Goal: Information Seeking & Learning: Find specific fact

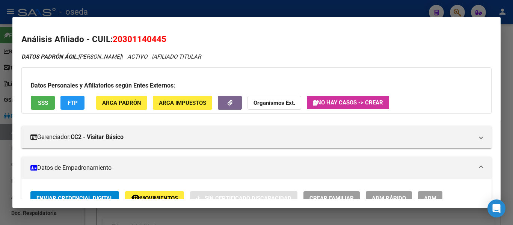
scroll to position [750, 0]
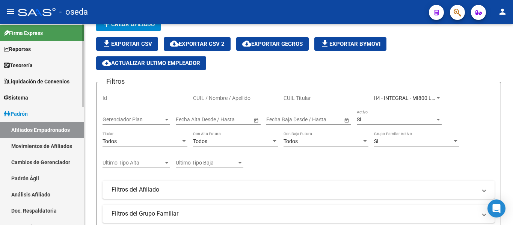
click at [32, 86] on link "Liquidación de Convenios" at bounding box center [42, 81] width 84 height 16
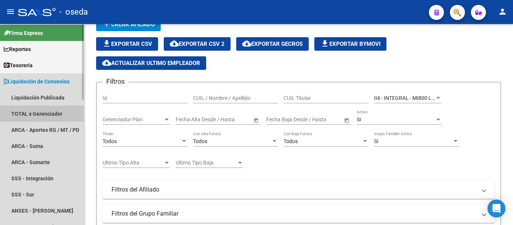
click at [51, 113] on link "TOTAL x Gerenciador" at bounding box center [42, 113] width 84 height 16
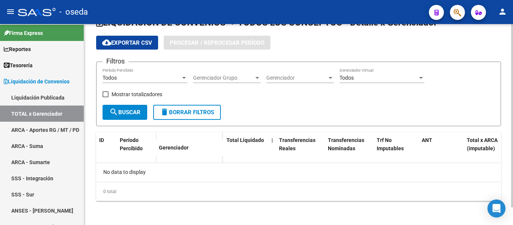
checkbox input "true"
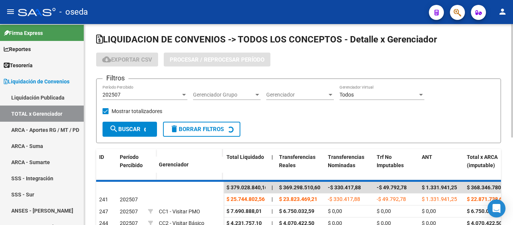
scroll to position [38, 0]
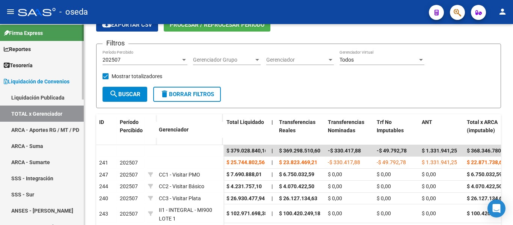
click at [57, 126] on link "ARCA - Aportes RG / MT / PD" at bounding box center [42, 130] width 84 height 16
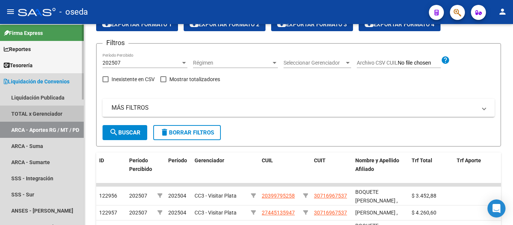
click at [55, 113] on link "TOTAL x Gerenciador" at bounding box center [42, 113] width 84 height 16
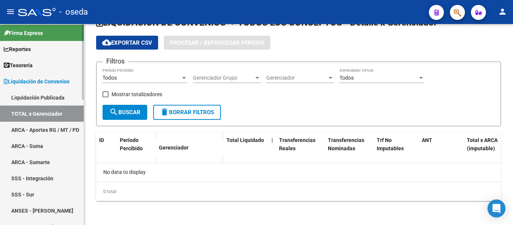
checkbox input "true"
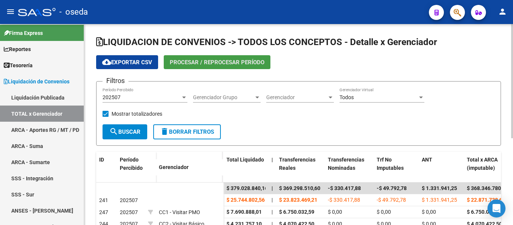
click at [220, 60] on span "Procesar / Reprocesar período" at bounding box center [217, 62] width 95 height 7
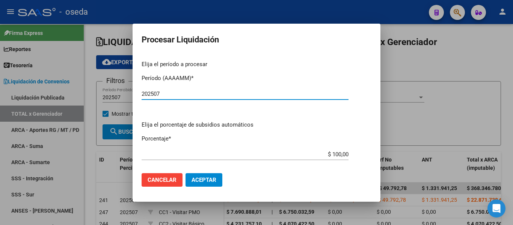
type input "202507"
click at [193, 178] on span "Aceptar" at bounding box center [203, 179] width 25 height 7
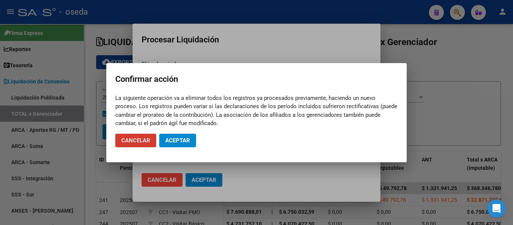
click at [171, 139] on span "Aceptar" at bounding box center [177, 140] width 25 height 7
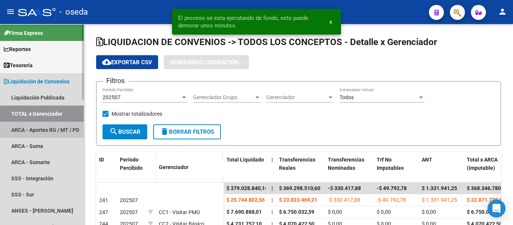
click at [57, 126] on link "ARCA - Aportes RG / MT / PD" at bounding box center [42, 130] width 84 height 16
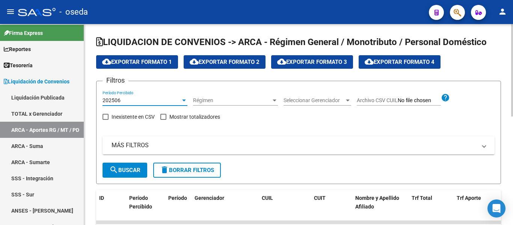
click at [184, 101] on div at bounding box center [184, 100] width 4 height 2
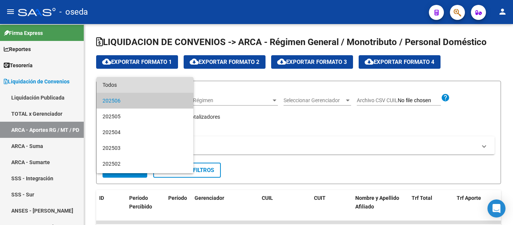
click at [175, 83] on span "Todos" at bounding box center [144, 85] width 85 height 16
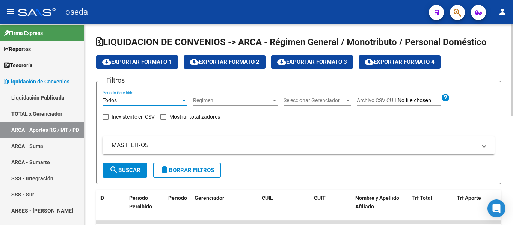
click at [421, 99] on input "Archivo CSV CUIL" at bounding box center [419, 100] width 43 height 7
type input "C:\fakepath\Libro3.csv"
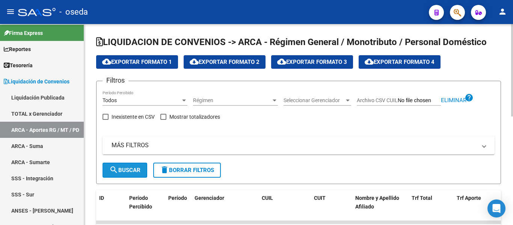
click at [124, 170] on span "search Buscar" at bounding box center [124, 170] width 31 height 7
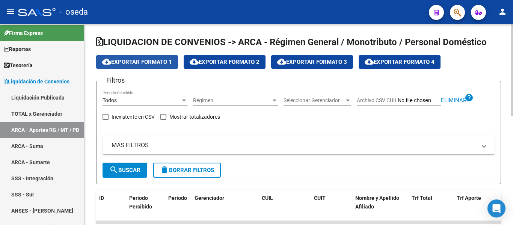
click at [163, 62] on span "cloud_download Exportar Formato 1" at bounding box center [137, 62] width 70 height 7
click at [223, 63] on span "cloud_download Exportar Formato 2" at bounding box center [225, 62] width 70 height 7
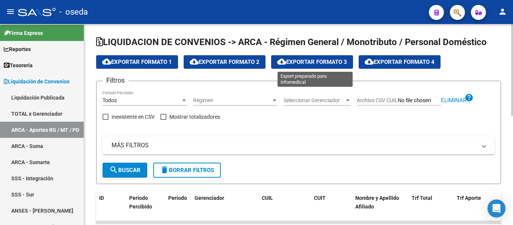
click at [307, 62] on span "cloud_download Exportar Formato 3" at bounding box center [312, 62] width 70 height 7
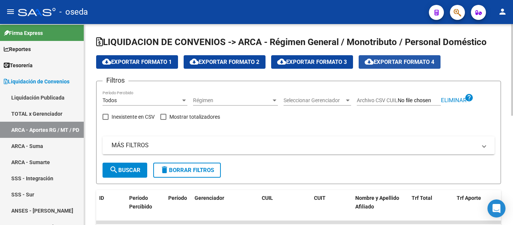
click at [411, 65] on span "cloud_download Exportar Formato 4" at bounding box center [400, 62] width 70 height 7
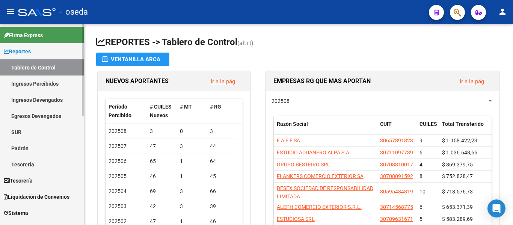
click at [6, 50] on icon at bounding box center [6, 51] width 5 height 5
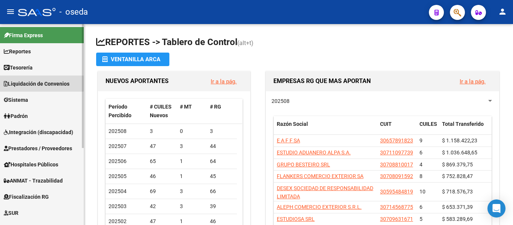
click at [19, 84] on span "Liquidación de Convenios" at bounding box center [37, 84] width 66 height 8
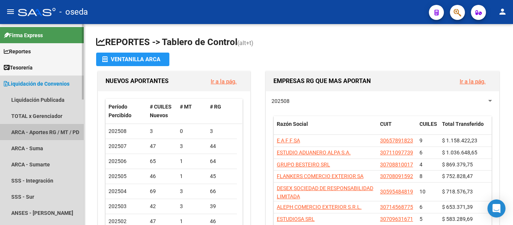
click at [33, 129] on link "ARCA - Aportes RG / MT / PD" at bounding box center [42, 132] width 84 height 16
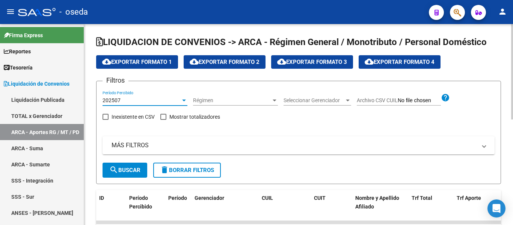
click at [163, 100] on div "202507" at bounding box center [141, 100] width 78 height 6
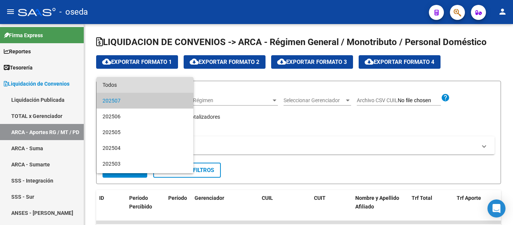
click at [162, 80] on span "Todos" at bounding box center [144, 85] width 85 height 16
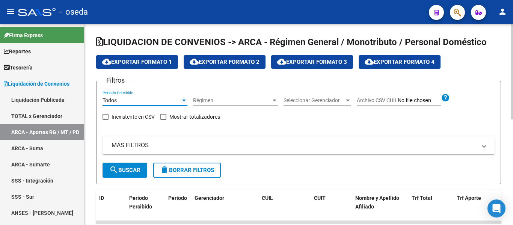
click at [133, 169] on span "search Buscar" at bounding box center [124, 170] width 31 height 7
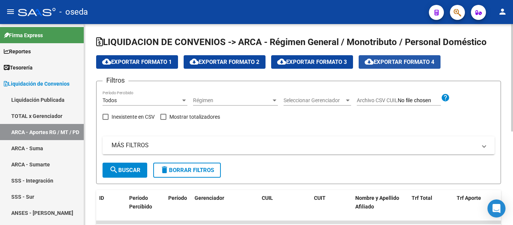
click at [398, 62] on span "cloud_download Exportar Formato 4" at bounding box center [400, 62] width 70 height 7
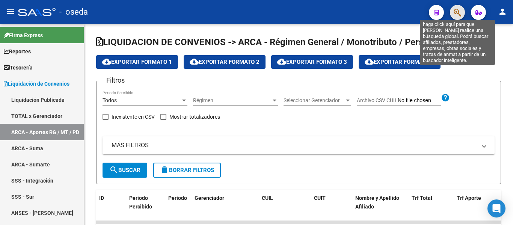
click at [457, 14] on icon "button" at bounding box center [457, 12] width 8 height 9
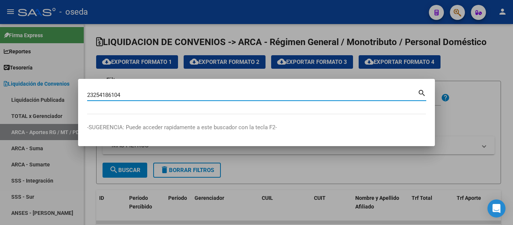
type input "23254186104"
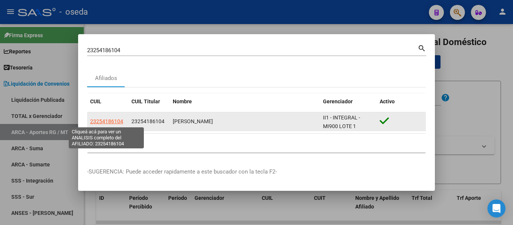
click at [112, 123] on span "23254186104" at bounding box center [106, 121] width 33 height 6
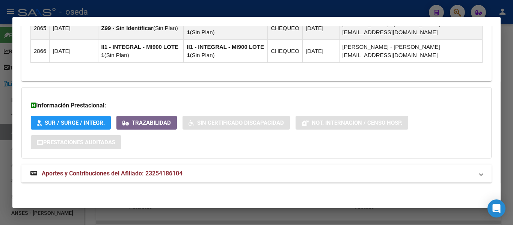
scroll to position [511, 0]
click at [142, 171] on span "Aportes y Contribuciones del Afiliado: 23254186104" at bounding box center [112, 172] width 141 height 7
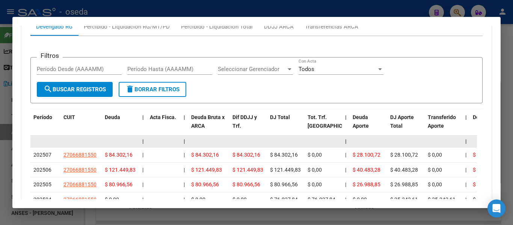
scroll to position [737, 0]
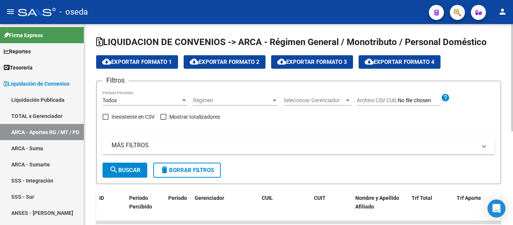
click at [140, 172] on span "search Buscar" at bounding box center [124, 170] width 31 height 7
click at [130, 174] on button "search Buscar" at bounding box center [124, 170] width 45 height 15
click at [395, 101] on span "Archivo CSV CUIL" at bounding box center [377, 100] width 41 height 6
click at [398, 101] on input "Archivo CSV CUIL" at bounding box center [419, 100] width 43 height 7
type input "C:\fakepath\Libro3.csv"
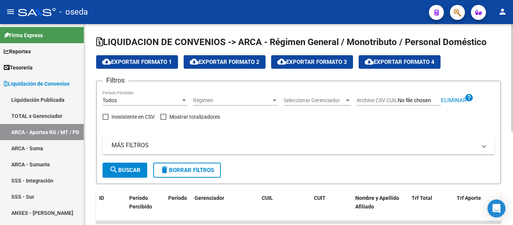
click at [114, 173] on mat-icon "search" at bounding box center [113, 169] width 9 height 9
click at [387, 62] on span "cloud_download Exportar Formato 4" at bounding box center [400, 62] width 70 height 7
click at [316, 106] on div "Seleccionar Gerenciador Seleccionar Gerenciador" at bounding box center [317, 100] width 68 height 21
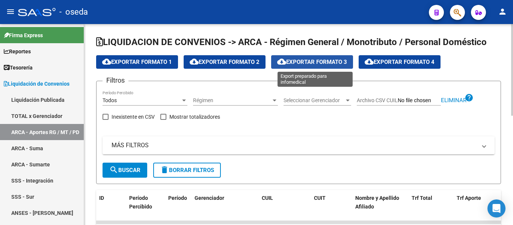
click at [317, 62] on span "cloud_download Exportar Formato 3" at bounding box center [312, 62] width 70 height 7
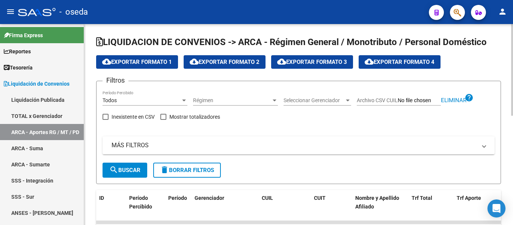
click at [232, 65] on button "cloud_download Exportar Formato 2" at bounding box center [225, 62] width 82 height 14
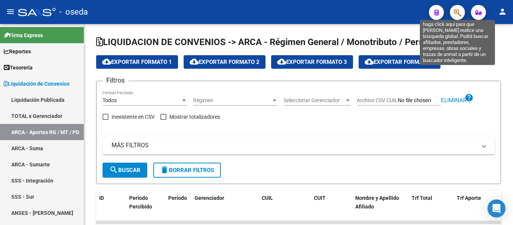
click at [459, 13] on icon "button" at bounding box center [457, 12] width 8 height 9
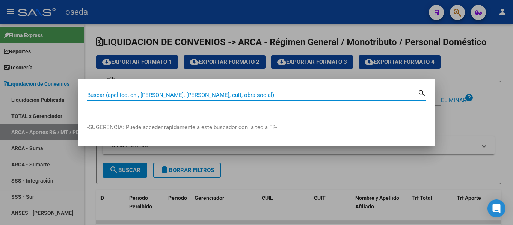
paste input "27461903253"
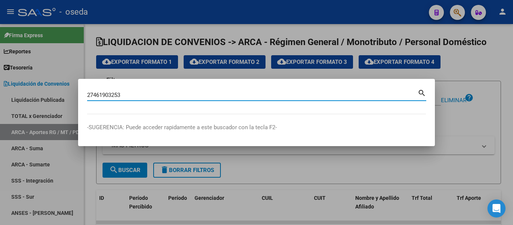
type input "27461903253"
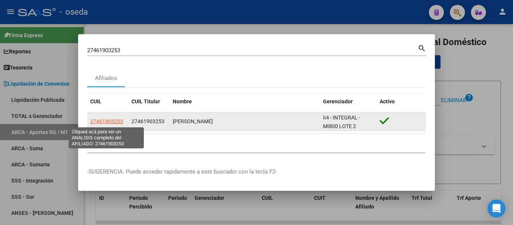
click at [114, 123] on span "27461903253" at bounding box center [106, 121] width 33 height 6
type textarea "27461903253"
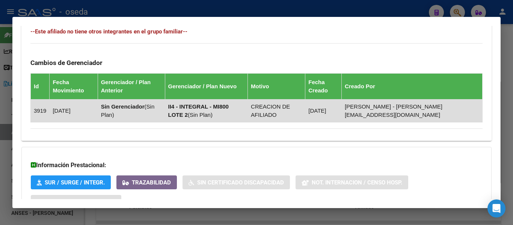
scroll to position [488, 0]
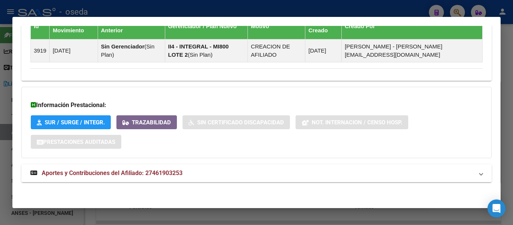
click at [145, 171] on span "Aportes y Contribuciones del Afiliado: 27461903253" at bounding box center [112, 172] width 141 height 7
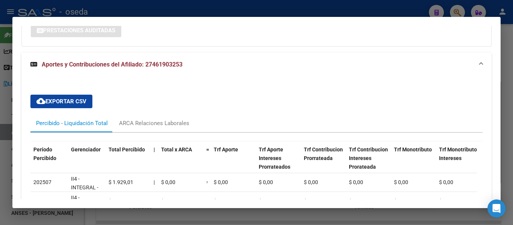
scroll to position [598, 0]
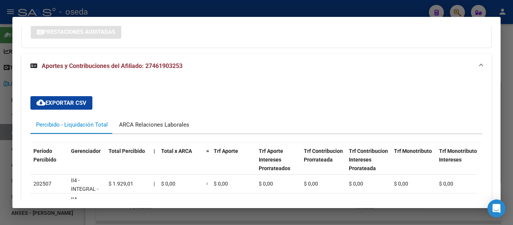
click at [159, 125] on div "ARCA Relaciones Laborales" at bounding box center [154, 125] width 70 height 8
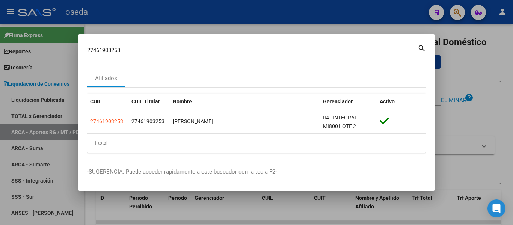
drag, startPoint x: 152, startPoint y: 47, endPoint x: 0, endPoint y: 33, distance: 153.1
click at [0, 33] on div "27461903253 Buscar (apellido, dni, cuil, nro traspaso, cuit, obra social) searc…" at bounding box center [256, 112] width 513 height 225
paste input "315798626"
type input "27315798626"
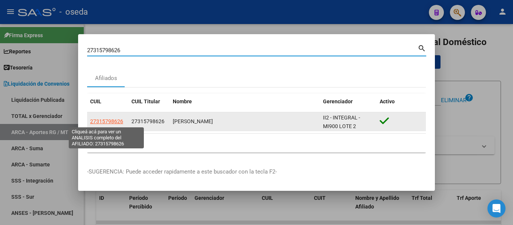
click at [110, 121] on span "27315798626" at bounding box center [106, 121] width 33 height 6
type textarea "27315798626"
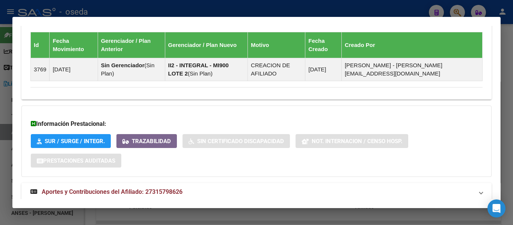
scroll to position [514, 0]
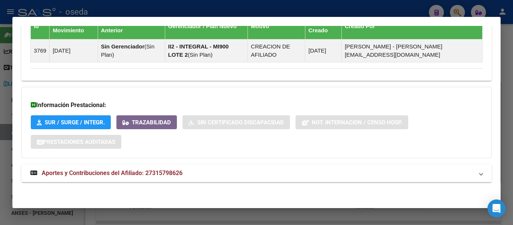
click at [144, 173] on span "Aportes y Contribuciones del Afiliado: 27315798626" at bounding box center [112, 172] width 141 height 7
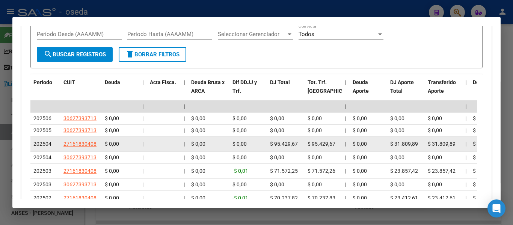
scroll to position [765, 0]
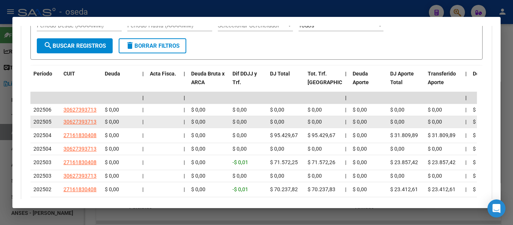
drag, startPoint x: 17, startPoint y: 115, endPoint x: 39, endPoint y: 125, distance: 24.1
click at [17, 115] on mat-dialog-content "Análisis Afiliado - CUIL: 27315798626 DATOS PADRÓN ÁGIL: [PERSON_NAME] | ACTIVO…" at bounding box center [256, 112] width 488 height 173
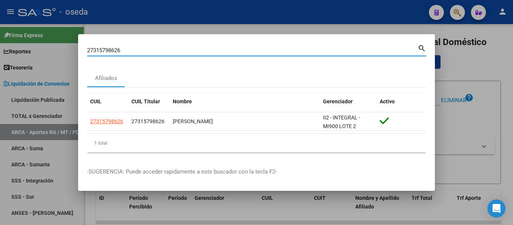
drag, startPoint x: 133, startPoint y: 50, endPoint x: 0, endPoint y: 7, distance: 140.2
click at [0, 7] on div "27315798626 Buscar (apellido, dni, cuil, nro traspaso, cuit, obra social) searc…" at bounding box center [256, 112] width 513 height 225
paste input "461903253"
type input "27461903253"
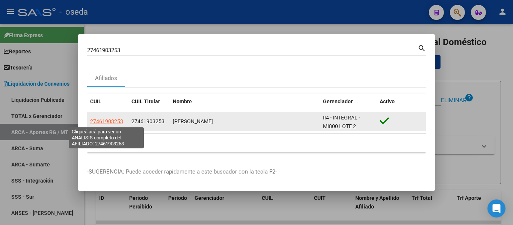
click at [111, 124] on span "27461903253" at bounding box center [106, 121] width 33 height 6
type textarea "27461903253"
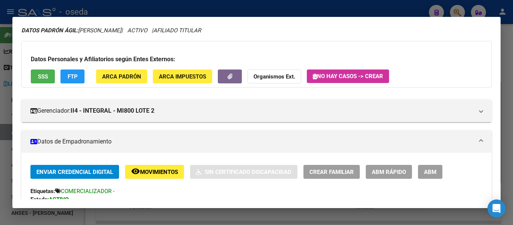
scroll to position [38, 0]
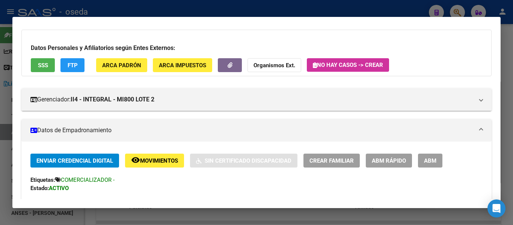
click at [154, 155] on button "remove_red_eye Movimientos" at bounding box center [154, 161] width 59 height 14
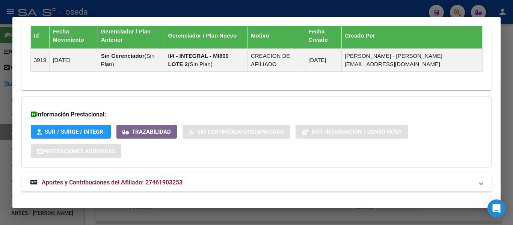
scroll to position [488, 0]
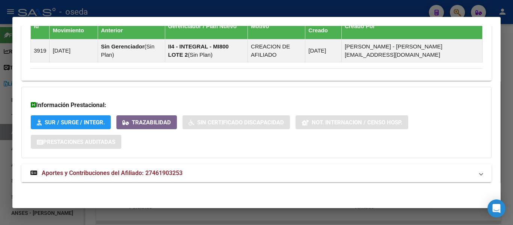
click at [167, 173] on span "Aportes y Contribuciones del Afiliado: 27461903253" at bounding box center [112, 172] width 141 height 7
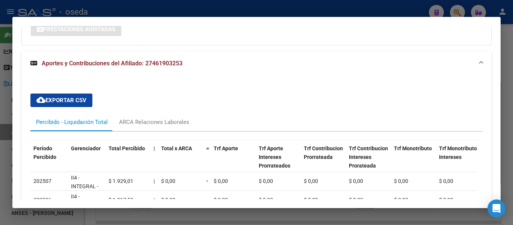
scroll to position [639, 0]
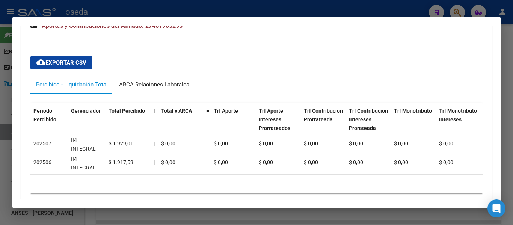
click at [152, 88] on div "ARCA Relaciones Laborales" at bounding box center [154, 84] width 70 height 8
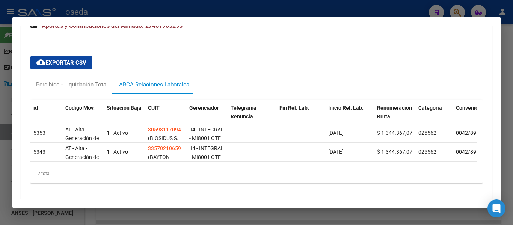
scroll to position [488, 0]
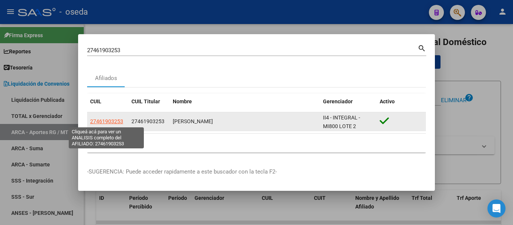
click at [102, 121] on span "27461903253" at bounding box center [106, 121] width 33 height 6
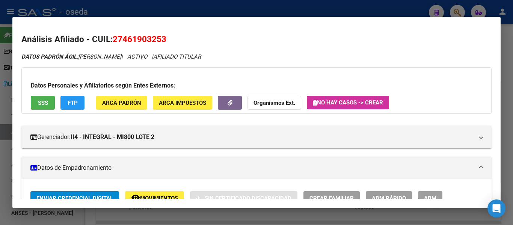
click at [46, 103] on span "SSS" at bounding box center [43, 102] width 10 height 7
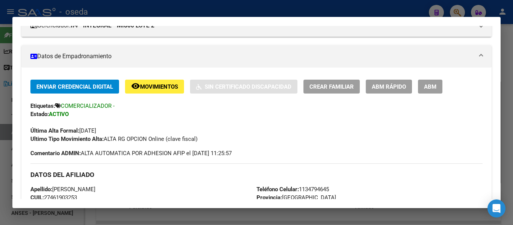
scroll to position [113, 0]
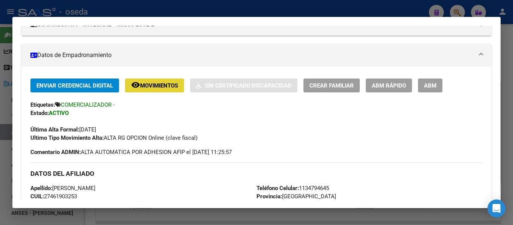
click at [157, 89] on span "Movimientos" at bounding box center [159, 85] width 38 height 7
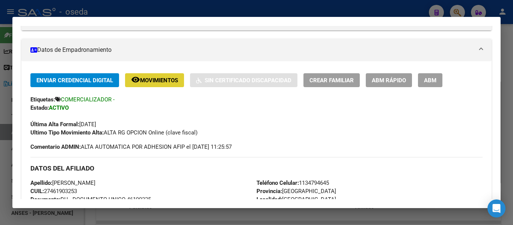
scroll to position [0, 0]
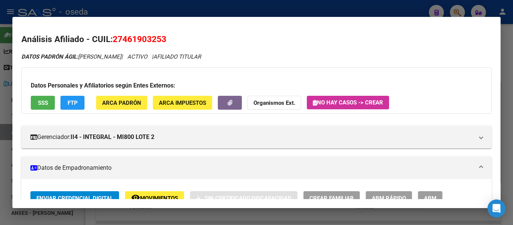
drag, startPoint x: 167, startPoint y: 40, endPoint x: 112, endPoint y: 42, distance: 55.2
click at [112, 42] on h2 "Análisis Afiliado - CUIL: 27461903253" at bounding box center [256, 39] width 470 height 13
copy span "27461903253"
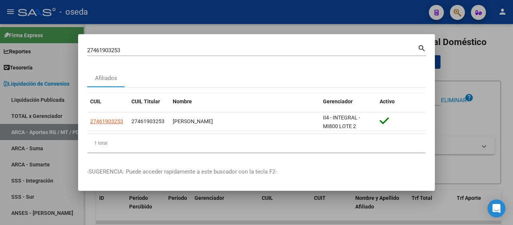
drag, startPoint x: 131, startPoint y: 46, endPoint x: 159, endPoint y: 47, distance: 27.4
click at [54, 43] on div "27461903253 Buscar (apellido, dni, cuil, nro traspaso, cuit, obra social) searc…" at bounding box center [256, 112] width 513 height 225
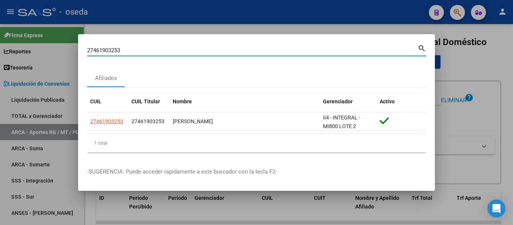
drag, startPoint x: 132, startPoint y: 50, endPoint x: 0, endPoint y: 24, distance: 134.7
click at [0, 25] on div "27461903253 Buscar (apellido, dni, cuil, nro traspaso, cuit, obra social) searc…" at bounding box center [256, 112] width 513 height 225
paste input "315798626"
type input "27315798626"
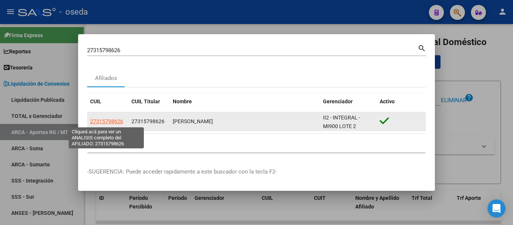
click at [107, 119] on span "27315798626" at bounding box center [106, 121] width 33 height 6
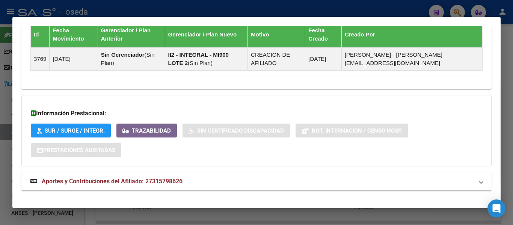
scroll to position [514, 0]
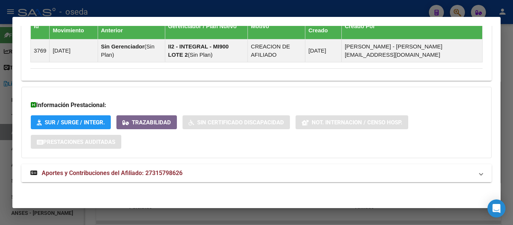
click at [166, 176] on span "Aportes y Contribuciones del Afiliado: 27315798626" at bounding box center [112, 172] width 141 height 7
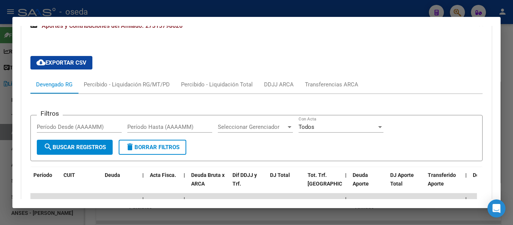
scroll to position [739, 0]
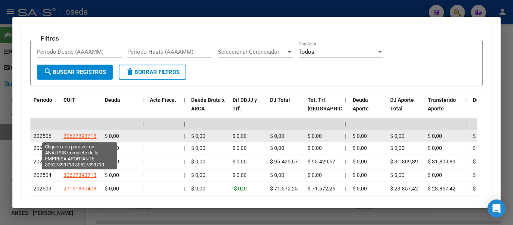
click at [90, 137] on span "30627393713" at bounding box center [79, 136] width 33 height 6
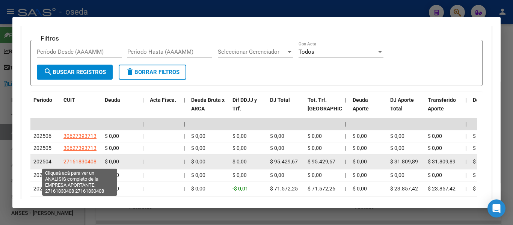
click at [86, 160] on span "27161830408" at bounding box center [79, 161] width 33 height 6
type textarea "27161830408"
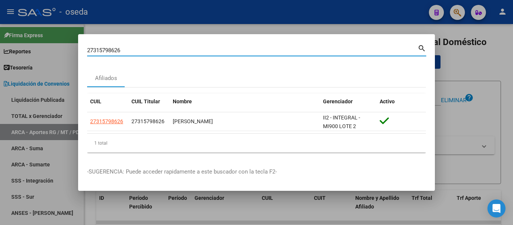
drag, startPoint x: 129, startPoint y: 50, endPoint x: 14, endPoint y: 35, distance: 115.9
click at [14, 35] on div "27315798626 Buscar (apellido, dni, cuil, nro traspaso, cuit, obra social) searc…" at bounding box center [256, 112] width 513 height 225
paste input "461903253"
type input "27461903253"
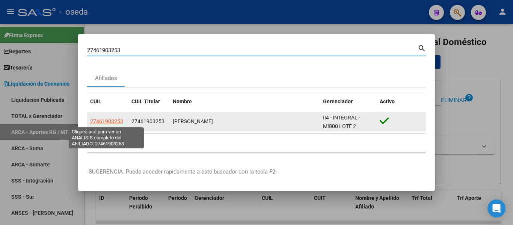
click at [101, 123] on span "27461903253" at bounding box center [106, 121] width 33 height 6
type textarea "27461903253"
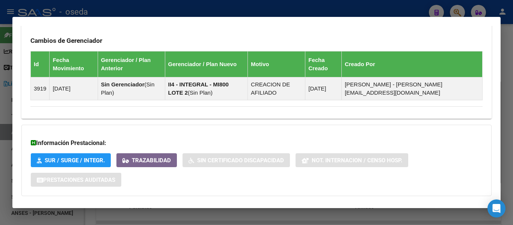
scroll to position [488, 0]
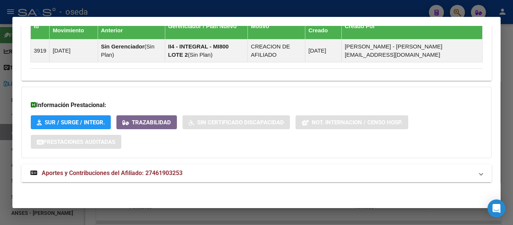
click at [171, 173] on span "Aportes y Contribuciones del Afiliado: 27461903253" at bounding box center [112, 172] width 141 height 7
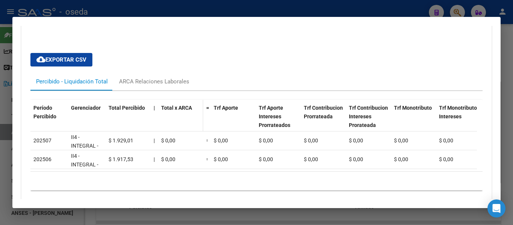
scroll to position [598, 0]
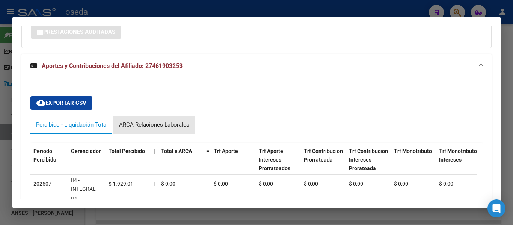
click at [171, 127] on div "ARCA Relaciones Laborales" at bounding box center [154, 125] width 70 height 8
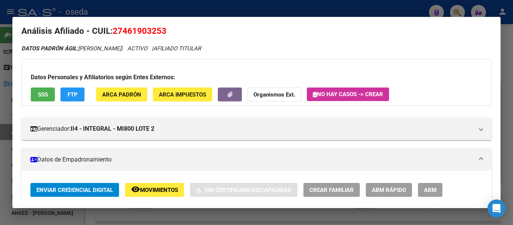
scroll to position [0, 0]
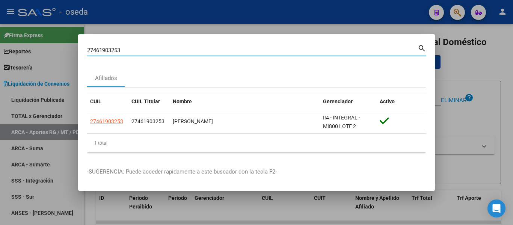
drag, startPoint x: 125, startPoint y: 53, endPoint x: 0, endPoint y: 7, distance: 133.5
click at [0, 7] on div "27461903253 Buscar (apellido, dni, cuil, nro traspaso, cuit, obra social) searc…" at bounding box center [256, 112] width 513 height 225
paste input "5317681"
type input "25317681"
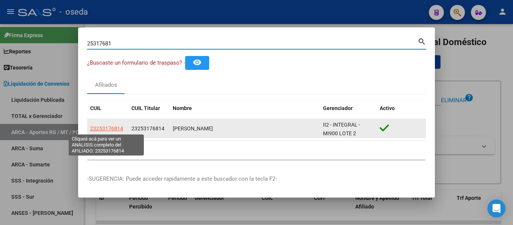
click at [118, 129] on span "23253176814" at bounding box center [106, 128] width 33 height 6
type textarea "23253176814"
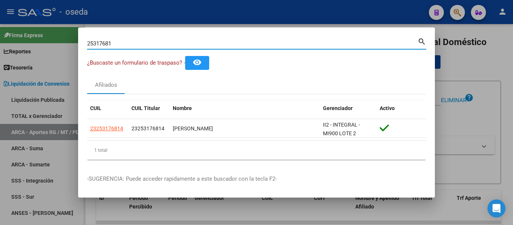
drag, startPoint x: 114, startPoint y: 40, endPoint x: 30, endPoint y: 28, distance: 85.4
click at [32, 29] on div "25317681 Buscar (apellido, dni, cuil, nro traspaso, cuit, obra social) search ¿…" at bounding box center [256, 112] width 513 height 225
paste input "094586373"
type input "20945863731"
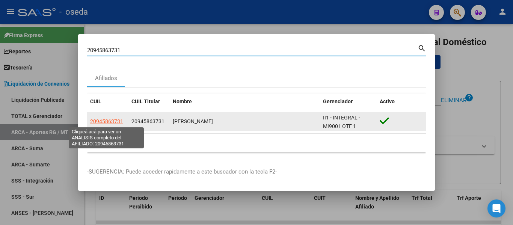
click at [114, 123] on span "20945863731" at bounding box center [106, 121] width 33 height 6
type textarea "20945863731"
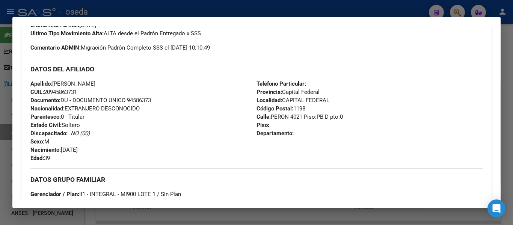
scroll to position [150, 0]
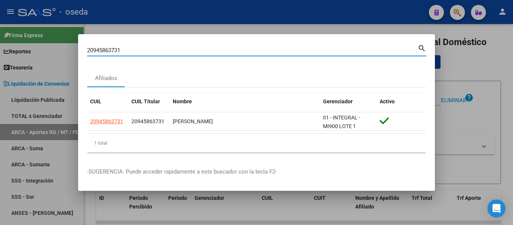
drag, startPoint x: 137, startPoint y: 51, endPoint x: 0, endPoint y: 30, distance: 138.6
click at [0, 32] on div "20945863731 Buscar (apellido, dni, cuil, nro traspaso, cuit, obra social) searc…" at bounding box center [256, 112] width 513 height 225
paste input "7414715872"
type input "27414715872"
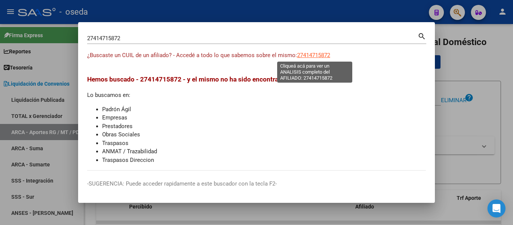
click at [306, 54] on span "27414715872" at bounding box center [313, 55] width 33 height 7
type textarea "27414715872"
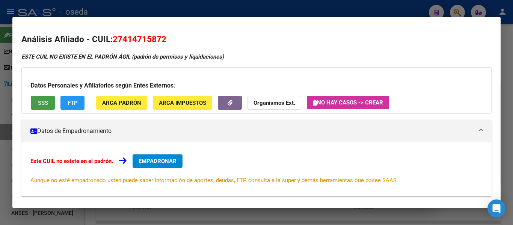
click at [49, 102] on button "SSS" at bounding box center [43, 103] width 24 height 14
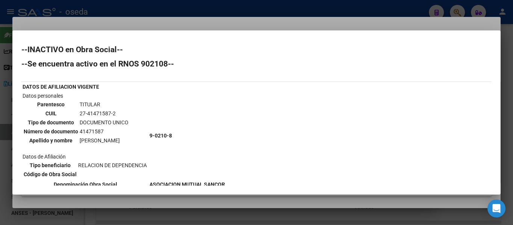
scroll to position [38, 0]
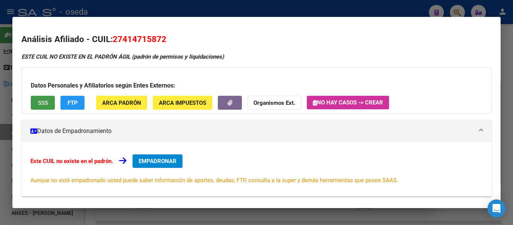
click at [18, 48] on mat-dialog-content "Análisis Afiliado - CUIL: 27414715872 ESTE CUIL NO EXISTE EN EL PADRÓN ÁGIL (pa…" at bounding box center [256, 112] width 488 height 173
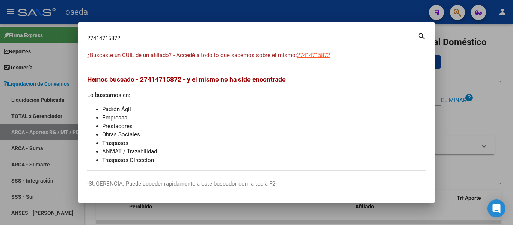
drag, startPoint x: 142, startPoint y: 42, endPoint x: 0, endPoint y: 18, distance: 144.3
click at [0, 18] on div "27414715872 Buscar (apellido, dni, cuil, nro traspaso, cuit, obra social) searc…" at bounding box center [256, 112] width 513 height 225
paste input "22887673"
type input "22887673"
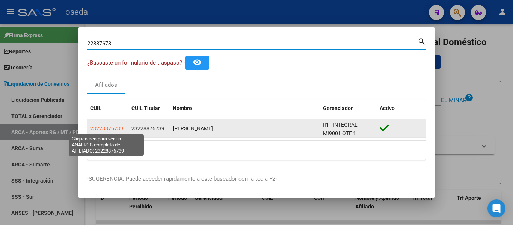
click at [110, 130] on span "23228876739" at bounding box center [106, 128] width 33 height 6
type textarea "23228876739"
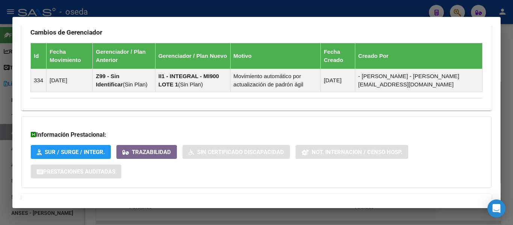
scroll to position [480, 0]
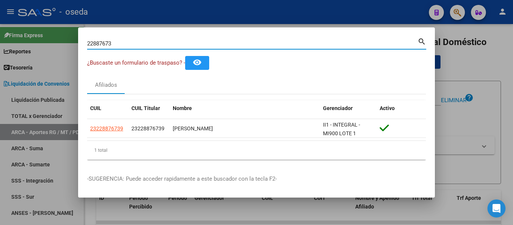
drag, startPoint x: 118, startPoint y: 40, endPoint x: 0, endPoint y: 15, distance: 120.0
click at [0, 15] on div "22887673 Buscar (apellido, dni, cuil, [PERSON_NAME], cuit, obra social) search …" at bounding box center [256, 112] width 513 height 225
paste input "718509508"
type input "27185095083"
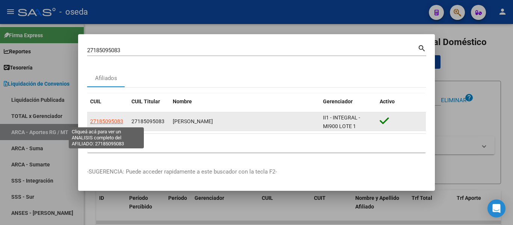
click at [111, 121] on span "27185095083" at bounding box center [106, 121] width 33 height 6
type textarea "27185095083"
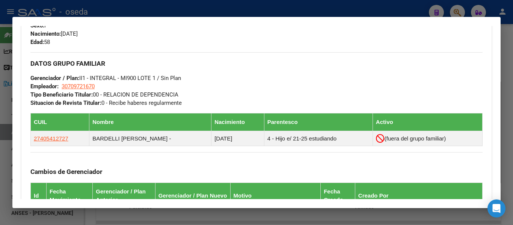
scroll to position [338, 0]
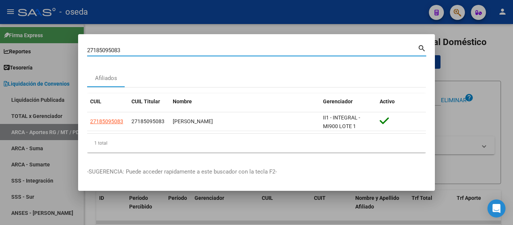
drag, startPoint x: 145, startPoint y: 48, endPoint x: 13, endPoint y: 27, distance: 133.0
click at [13, 27] on div "27185095083 Buscar (apellido, dni, cuil, nro traspaso, cuit, obra social) searc…" at bounding box center [256, 112] width 513 height 225
paste input "3609350"
type input "36093503"
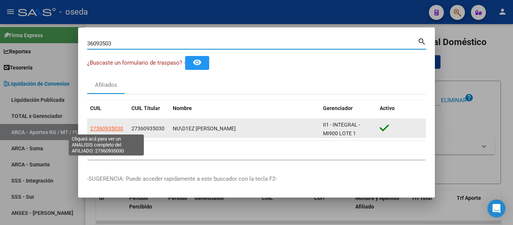
click at [113, 129] on span "27360935030" at bounding box center [106, 128] width 33 height 6
type textarea "27360935030"
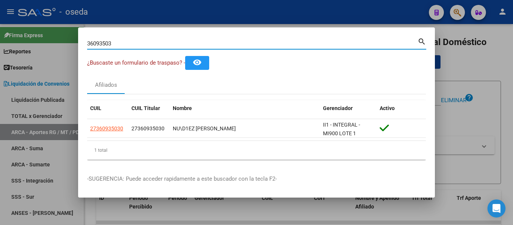
drag, startPoint x: 68, startPoint y: 36, endPoint x: 0, endPoint y: 21, distance: 69.6
click at [0, 21] on div "36093503 Buscar (apellido, dni, cuil, nro traspaso, cuit, obra social) search ¿…" at bounding box center [256, 112] width 513 height 225
paste input "9388345"
type input "93883453"
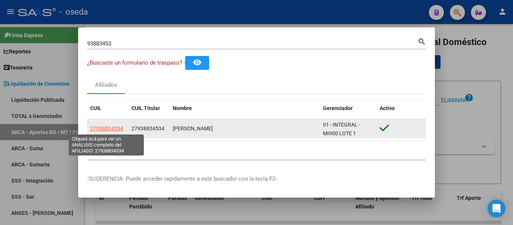
click at [102, 127] on span "27938834534" at bounding box center [106, 128] width 33 height 6
type textarea "27938834534"
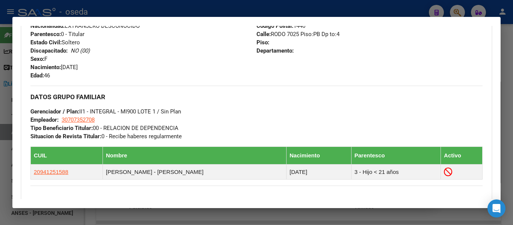
scroll to position [300, 0]
